Goal: Information Seeking & Learning: Learn about a topic

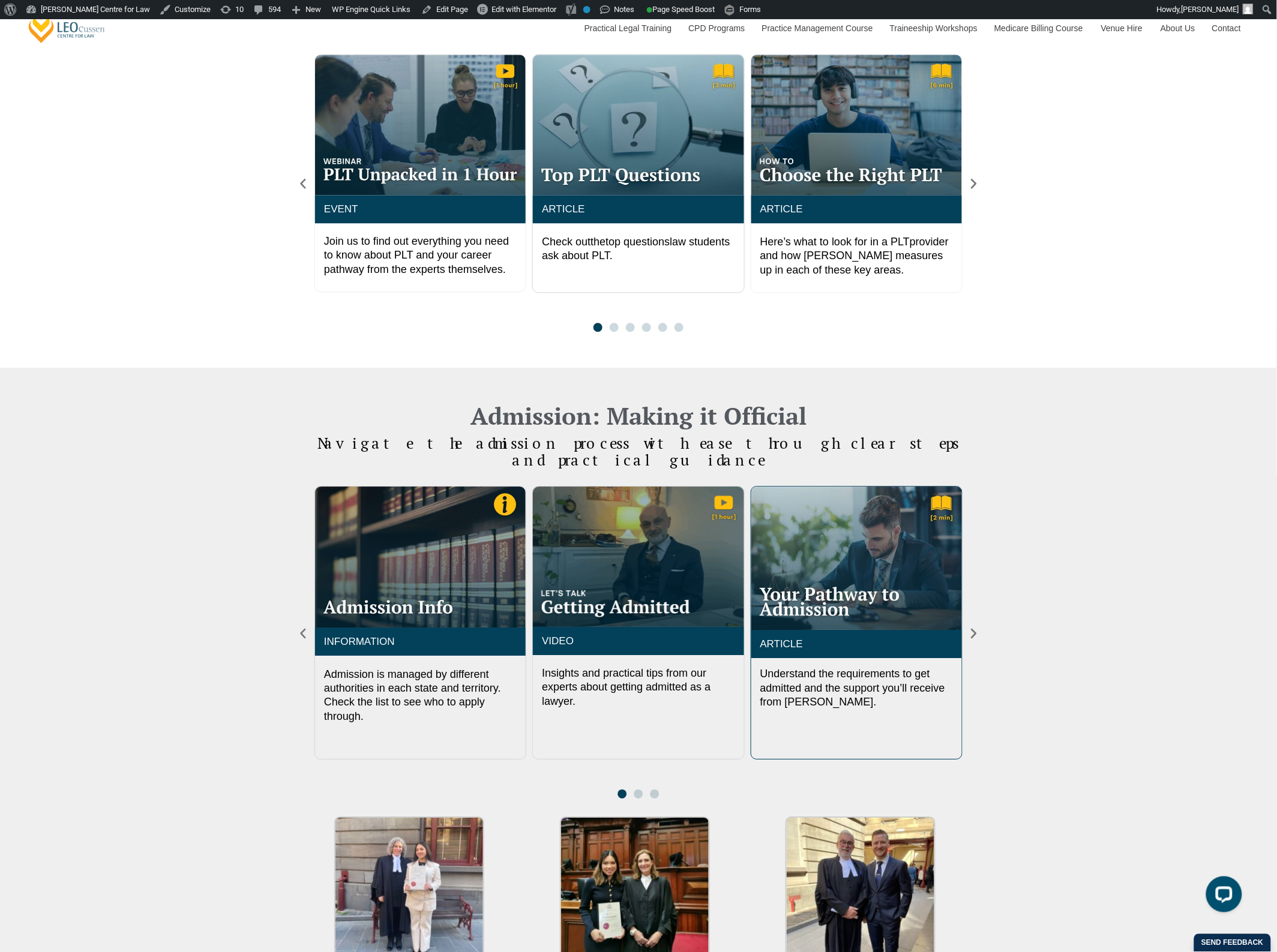
click at [828, 499] on img "3 / 3" at bounding box center [856, 558] width 211 height 144
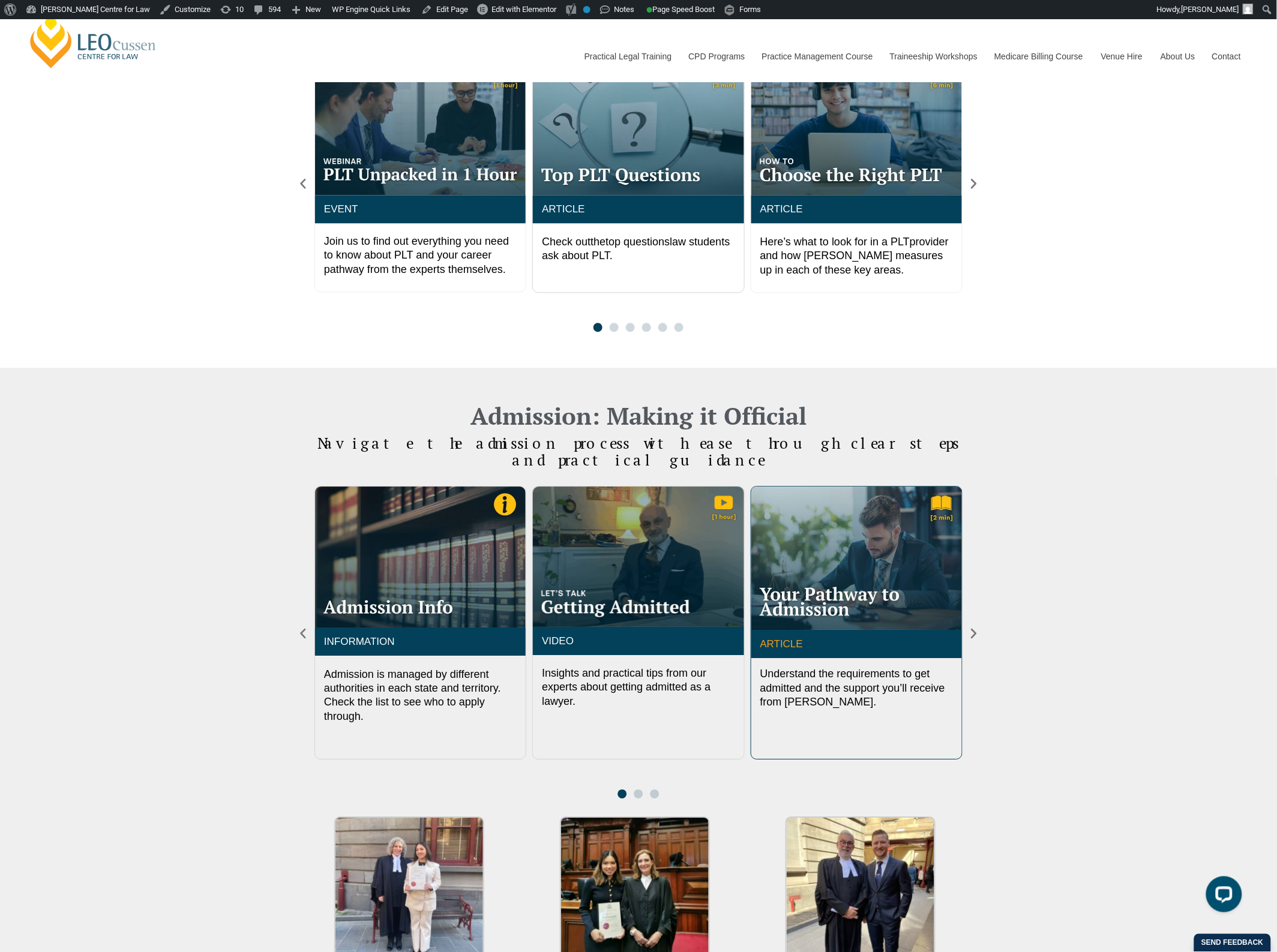
click at [779, 638] on link "ARTICLE" at bounding box center [781, 644] width 43 height 12
